Goal: Information Seeking & Learning: Learn about a topic

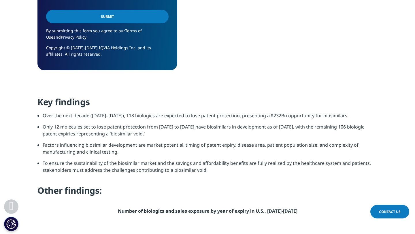
scroll to position [559, 0]
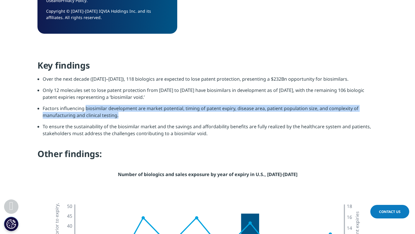
drag, startPoint x: 134, startPoint y: 115, endPoint x: 85, endPoint y: 106, distance: 50.7
click at [85, 106] on li "Factors influencing biosimilar development are market potential, timing of pate…" at bounding box center [210, 114] width 335 height 18
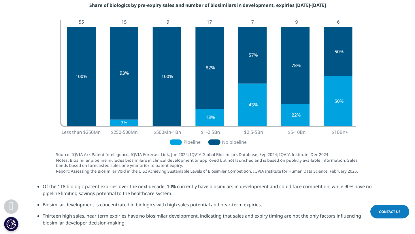
scroll to position [990, 0]
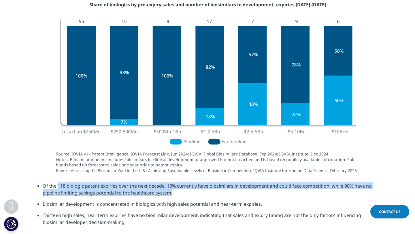
drag, startPoint x: 177, startPoint y: 194, endPoint x: 59, endPoint y: 184, distance: 119.2
click at [59, 184] on li "Of the 118 biologic patent expiries over the next decade, 10% currently have bi…" at bounding box center [210, 192] width 335 height 18
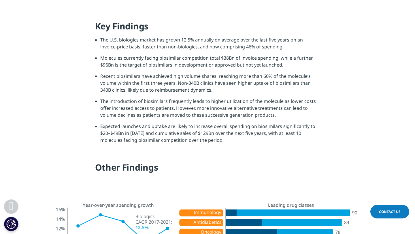
scroll to position [616, 0]
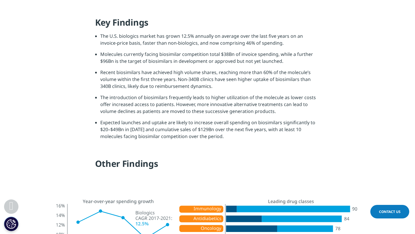
drag, startPoint x: 271, startPoint y: 46, endPoint x: 147, endPoint y: 30, distance: 125.6
click at [146, 30] on div "Key Findings The U.S. biologics market has grown 12.5% annually on average over…" at bounding box center [207, 95] width 225 height 157
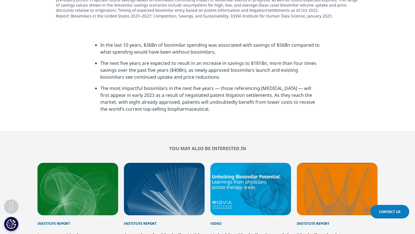
scroll to position [1765, 0]
